Goal: Task Accomplishment & Management: Manage account settings

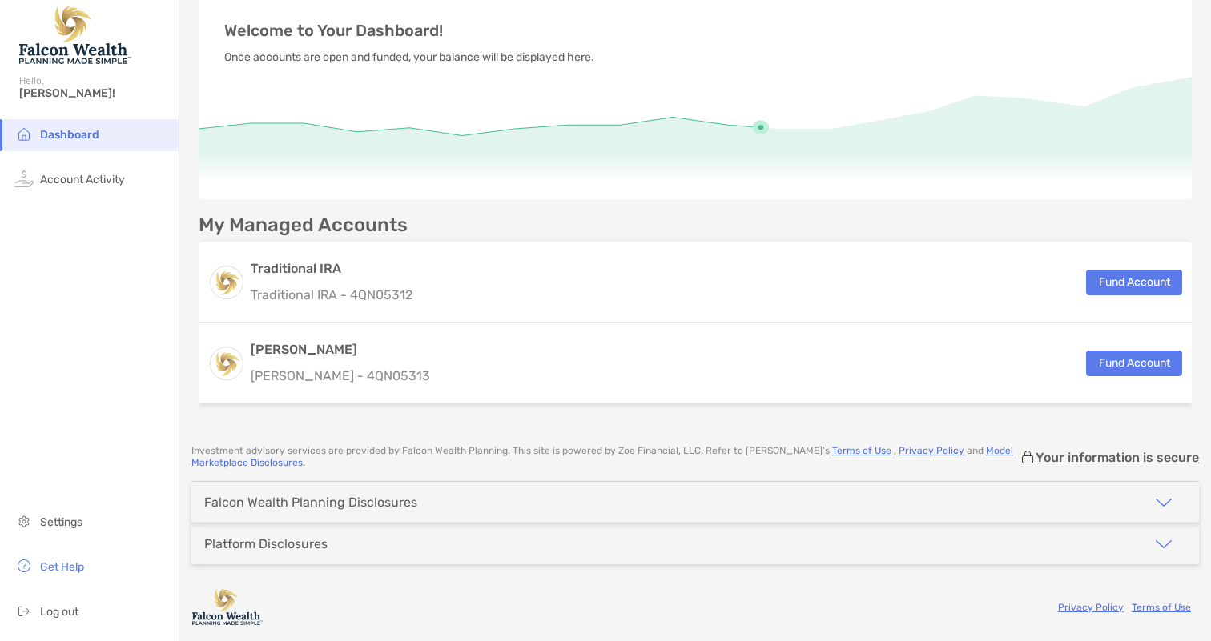
scroll to position [85, 0]
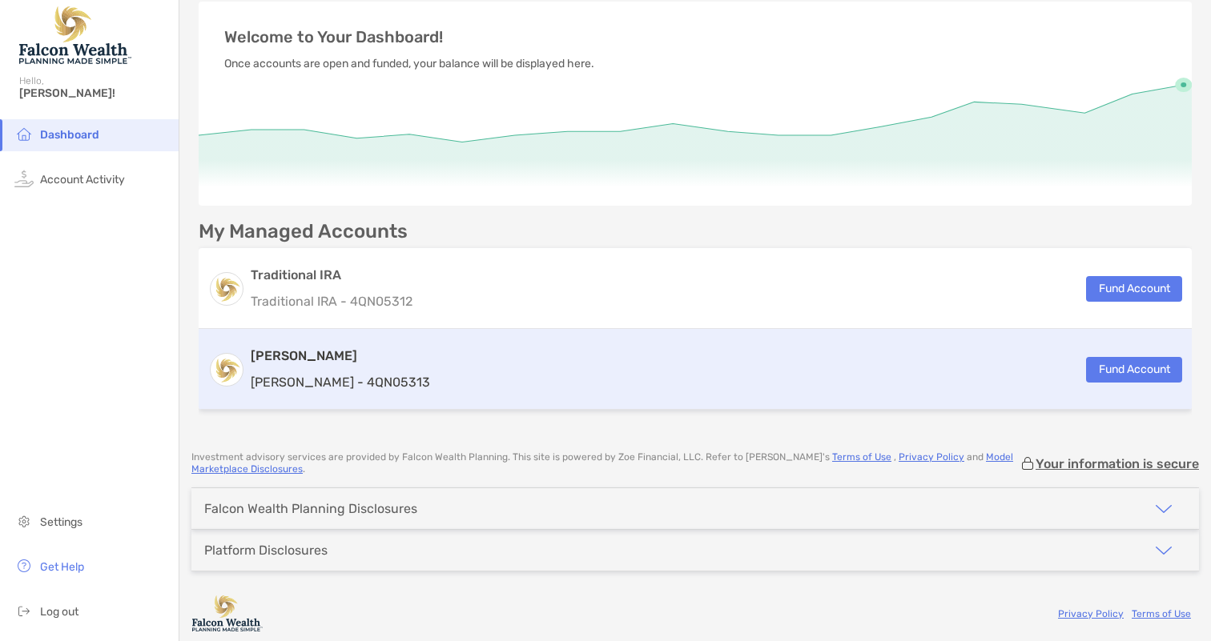
click at [576, 354] on div "Roth IRA Roth IRA - 4QN05313 Fund Account" at bounding box center [695, 369] width 993 height 81
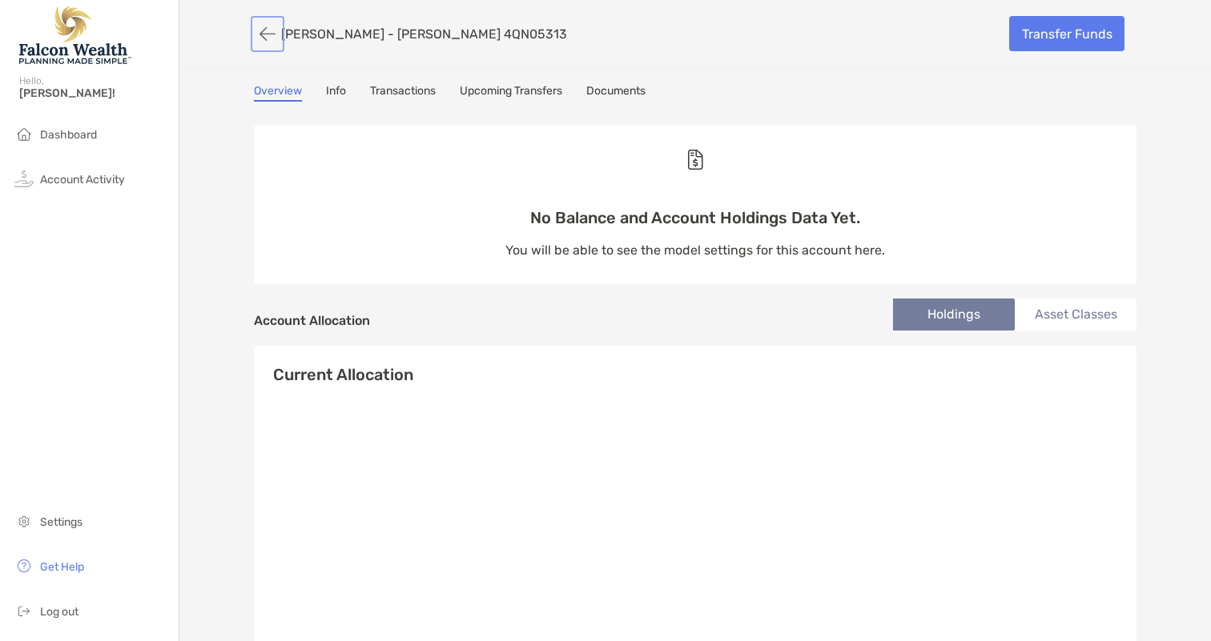
click at [259, 22] on button "button" at bounding box center [267, 34] width 27 height 30
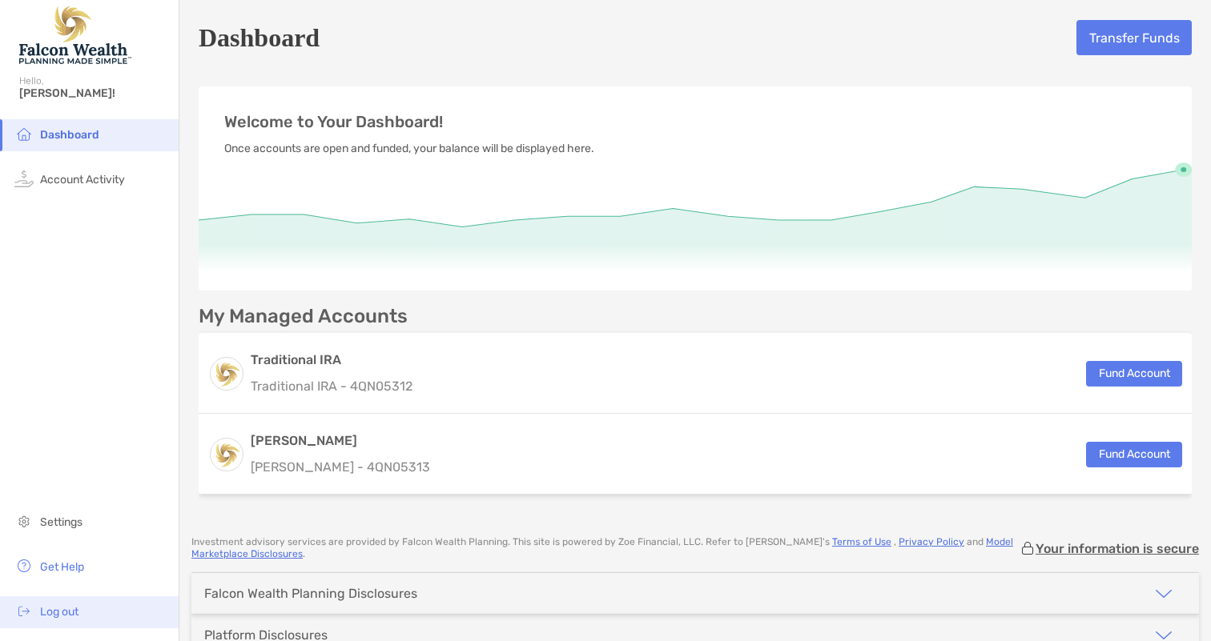
click at [64, 601] on li "Log out" at bounding box center [89, 613] width 179 height 32
